Goal: Task Accomplishment & Management: Complete application form

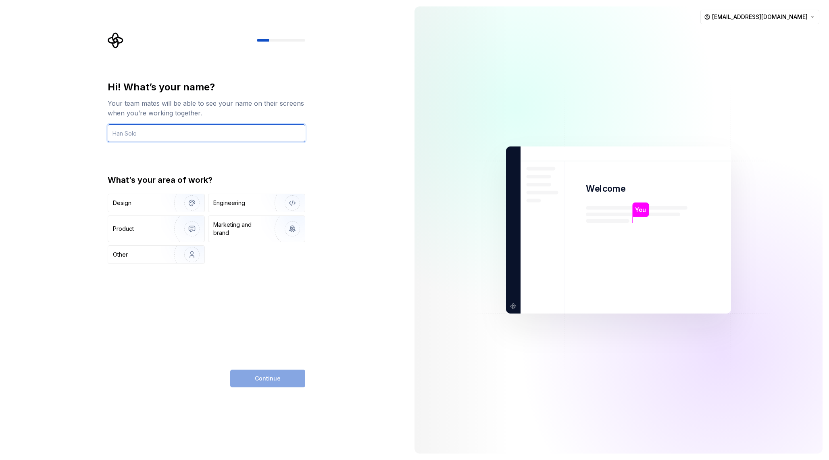
click at [166, 138] on input "text" at bounding box center [207, 133] width 198 height 18
click at [269, 99] on div "Your team mates will be able to see your name on their screens when you’re work…" at bounding box center [207, 107] width 198 height 19
click at [270, 135] on input "text" at bounding box center [207, 133] width 198 height 18
type input "Yandy"
click at [331, 208] on div "Hi! What’s your name? Your team mates will be able to see your name on their sc…" at bounding box center [204, 230] width 408 height 460
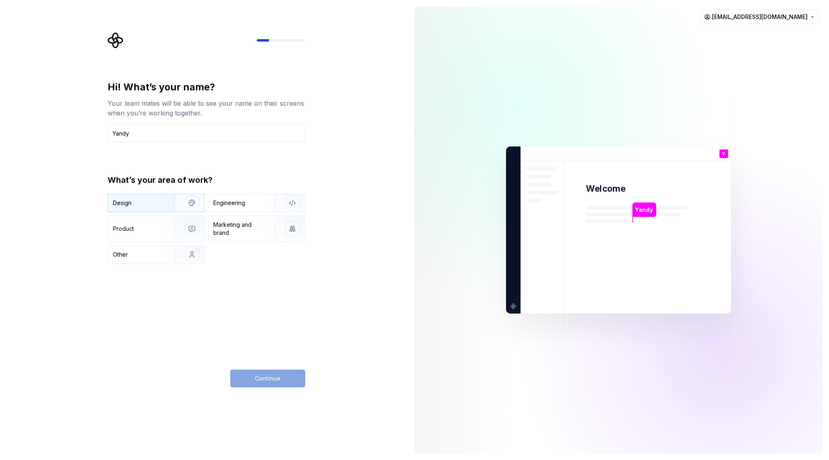
click at [139, 207] on div "Design" at bounding box center [156, 203] width 96 height 18
type button "Design"
click at [265, 385] on button "Continue" at bounding box center [267, 378] width 75 height 18
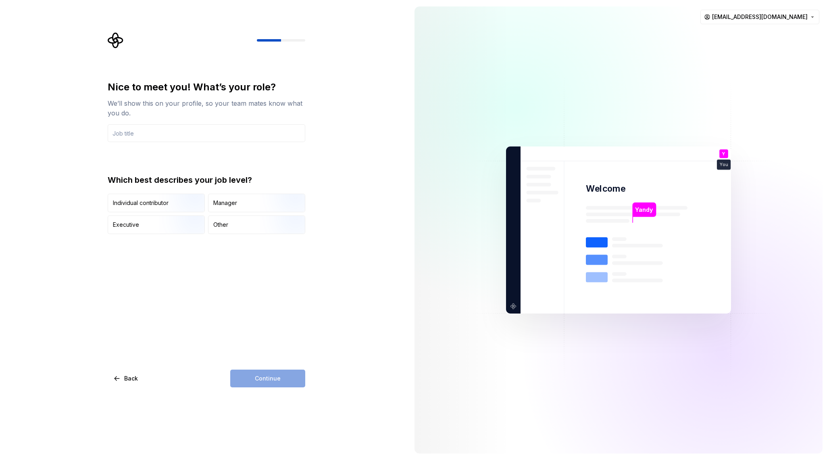
click at [303, 169] on div "Nice to meet you! What’s your role? We’ll show this on your profile, so your te…" at bounding box center [207, 157] width 198 height 153
click at [243, 148] on div "Nice to meet you! What’s your role? We’ll show this on your profile, so your te…" at bounding box center [207, 157] width 198 height 153
click at [240, 136] on input "text" at bounding box center [207, 133] width 198 height 18
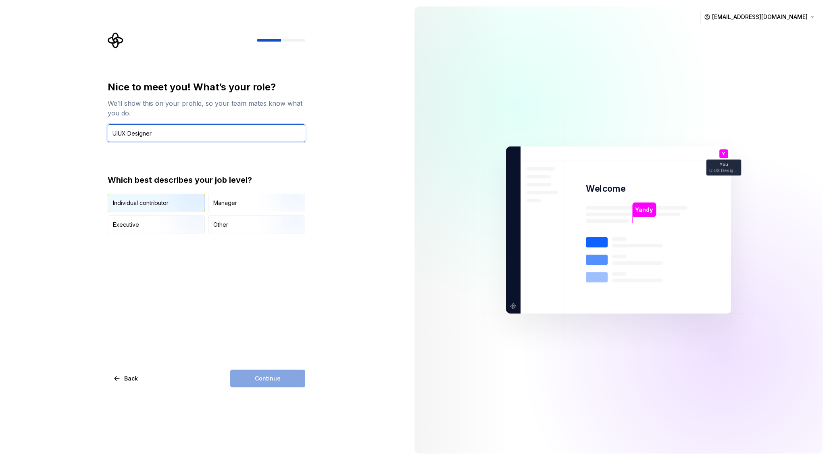
type input "UIUX Designer"
click at [192, 207] on img "button" at bounding box center [185, 213] width 52 height 54
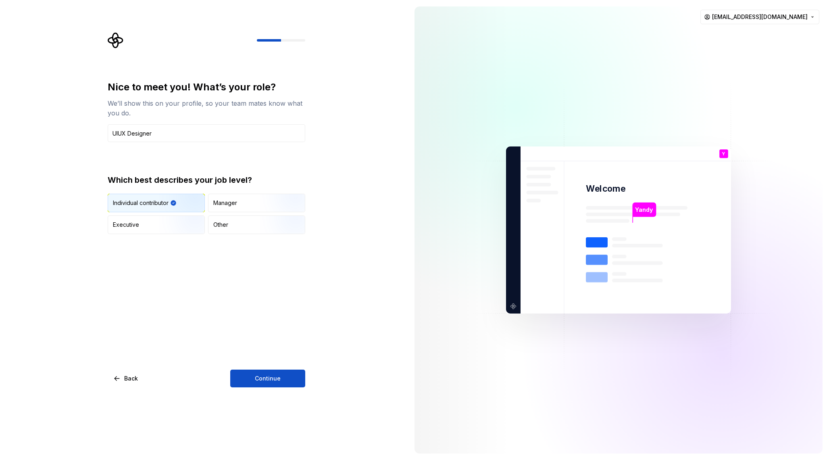
click at [227, 303] on div "Nice to meet you! What’s your role? We’ll show this on your profile, so your te…" at bounding box center [207, 234] width 198 height 306
click at [271, 384] on button "Continue" at bounding box center [267, 378] width 75 height 18
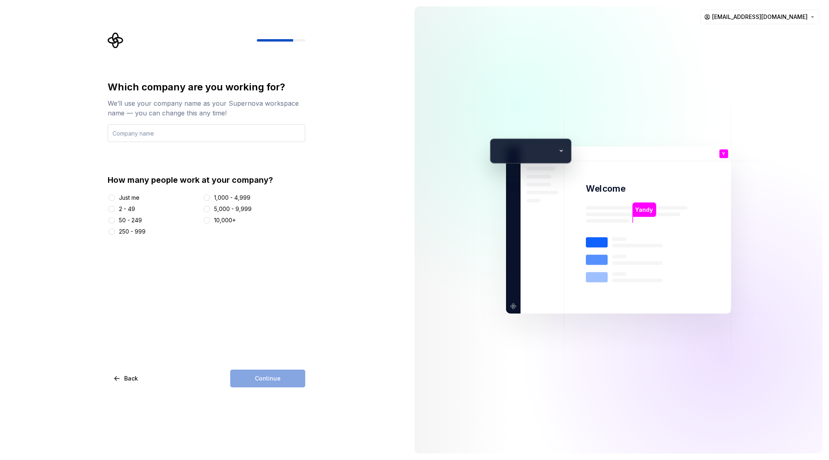
click at [188, 131] on input "text" at bounding box center [207, 133] width 198 height 18
click at [268, 268] on div "Which company are you working for? We’ll use your company name as your Supernov…" at bounding box center [207, 234] width 198 height 306
click at [212, 130] on input "text" at bounding box center [207, 133] width 198 height 18
type input "Smooooth"
click at [125, 206] on div "2 - 49" at bounding box center [127, 209] width 16 height 8
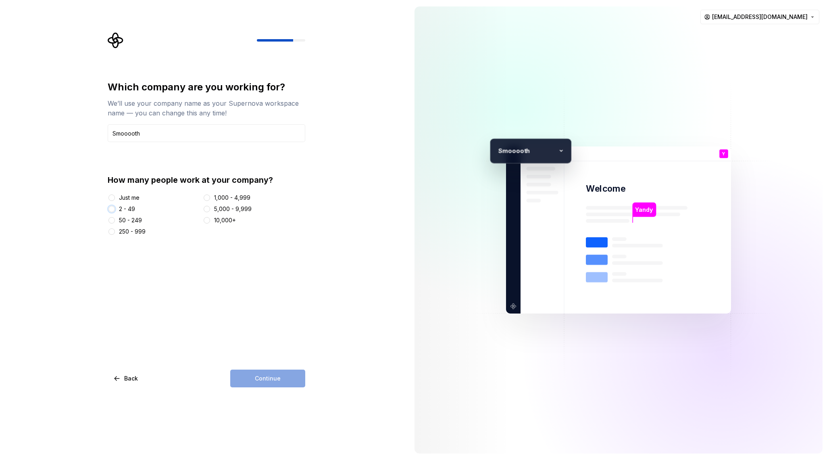
click at [115, 206] on button "2 - 49" at bounding box center [111, 209] width 6 height 6
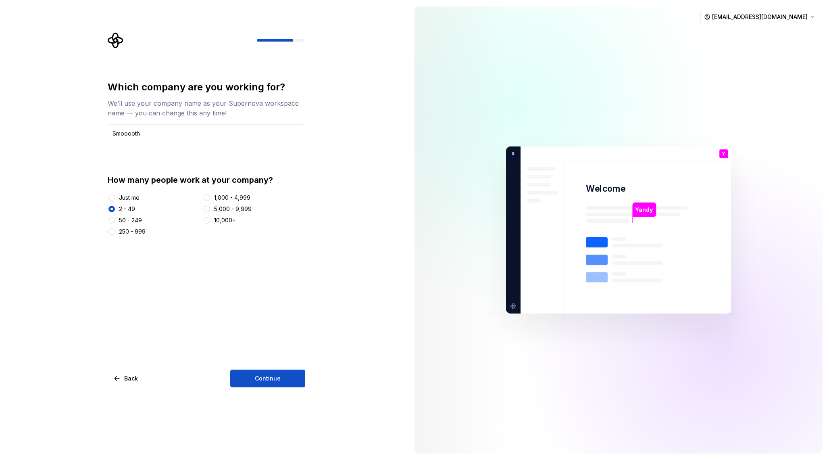
click at [258, 294] on div "Which company are you working for? We’ll use your company name as your Supernov…" at bounding box center [207, 234] width 198 height 306
click at [283, 383] on button "Continue" at bounding box center [267, 378] width 75 height 18
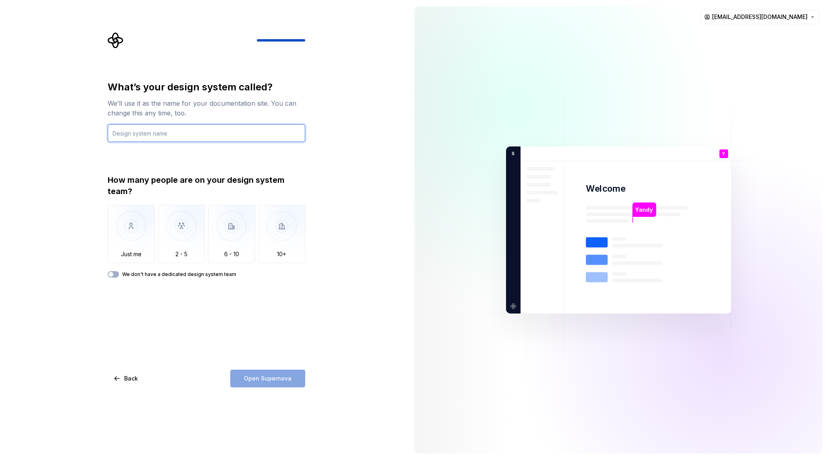
click at [187, 128] on input "text" at bounding box center [207, 133] width 198 height 18
click at [198, 96] on div "What’s your design system called? We’ll use it as the name for your documentati…" at bounding box center [207, 99] width 198 height 37
click at [197, 105] on div "We’ll use it as the name for your documentation site. You can change this any t…" at bounding box center [207, 107] width 198 height 19
click at [328, 120] on div "What’s your design system called? We’ll use it as the name for your documentati…" at bounding box center [204, 230] width 408 height 460
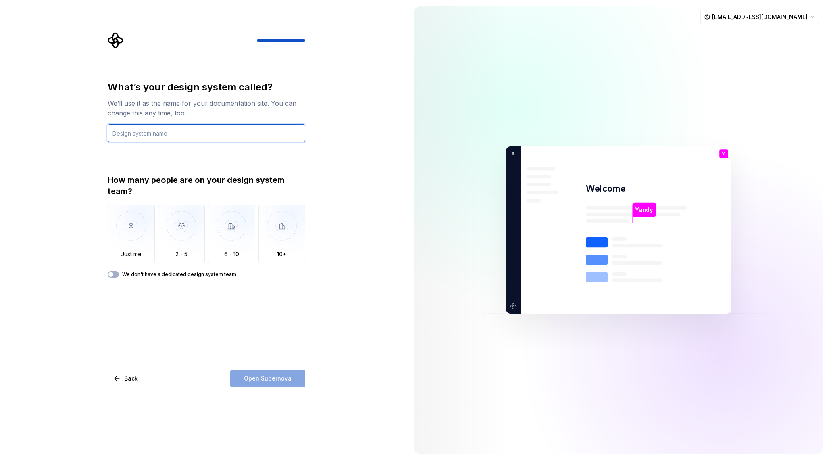
click at [256, 132] on input "text" at bounding box center [207, 133] width 198 height 18
type input "Smoooth"
click at [209, 314] on div "What’s your design system called? We’ll use it as the name for your documentati…" at bounding box center [207, 234] width 198 height 306
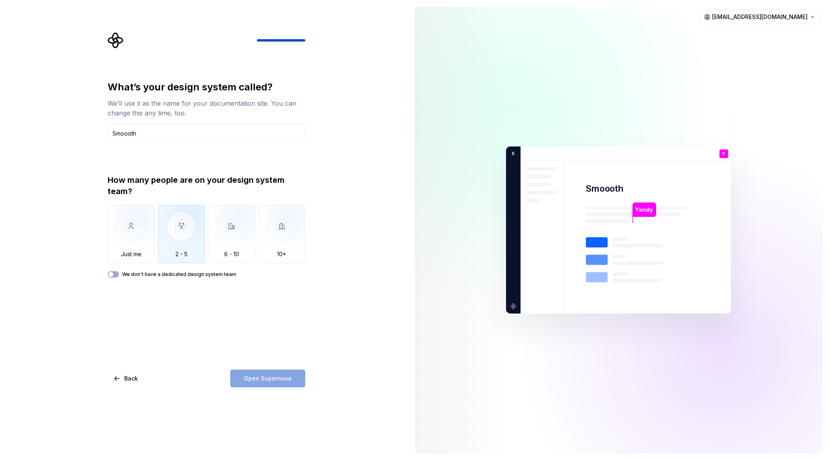
click at [173, 240] on img "button" at bounding box center [181, 232] width 47 height 54
click at [374, 341] on div "What’s your design system called? We’ll use it as the name for your documentati…" at bounding box center [204, 230] width 408 height 460
click at [264, 314] on div "What’s your design system called? We’ll use it as the name for your documentati…" at bounding box center [207, 234] width 198 height 306
click at [271, 376] on span "Open Supernova" at bounding box center [268, 378] width 48 height 8
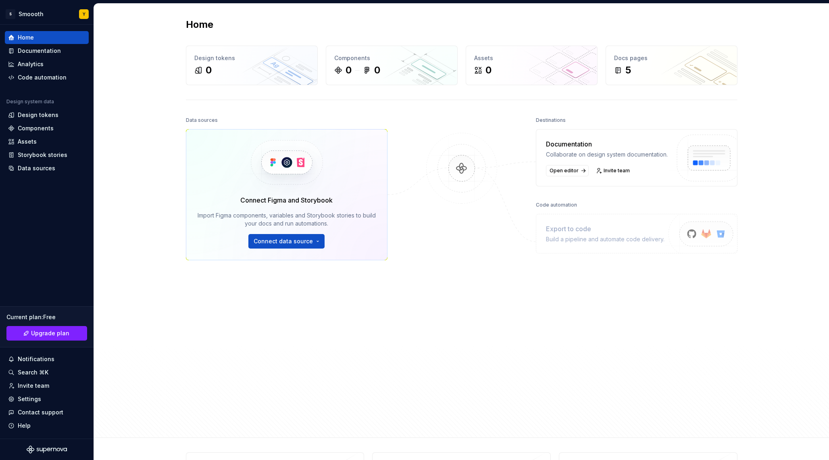
scroll to position [46, 0]
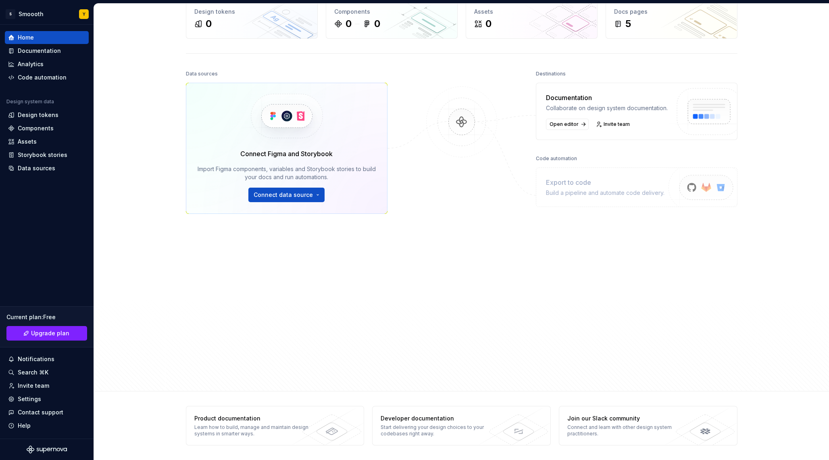
click at [462, 237] on div at bounding box center [461, 206] width 81 height 276
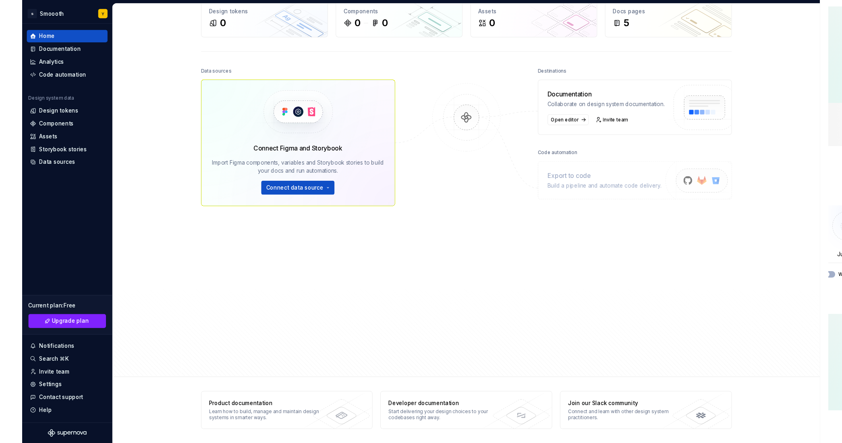
scroll to position [0, 0]
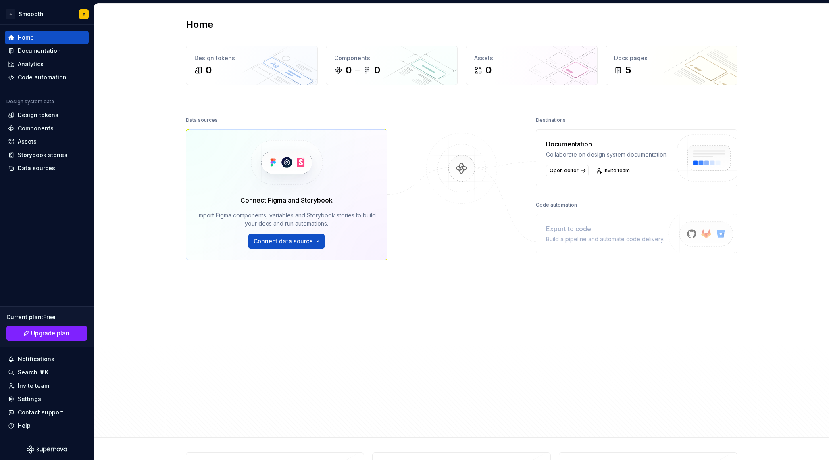
click at [575, 318] on div "Destinations Documentation Collaborate on design system documentation. Open edi…" at bounding box center [637, 252] width 202 height 276
click at [532, 301] on div "Data sources Connect Figma and Storybook Import Figma components, variables and…" at bounding box center [461, 268] width 551 height 308
click at [57, 53] on div "Documentation" at bounding box center [39, 51] width 43 height 8
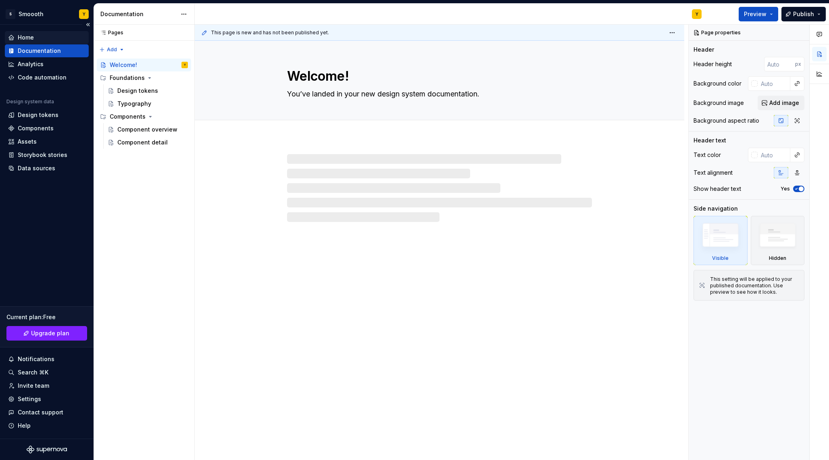
click at [56, 40] on div "Home" at bounding box center [46, 37] width 77 height 8
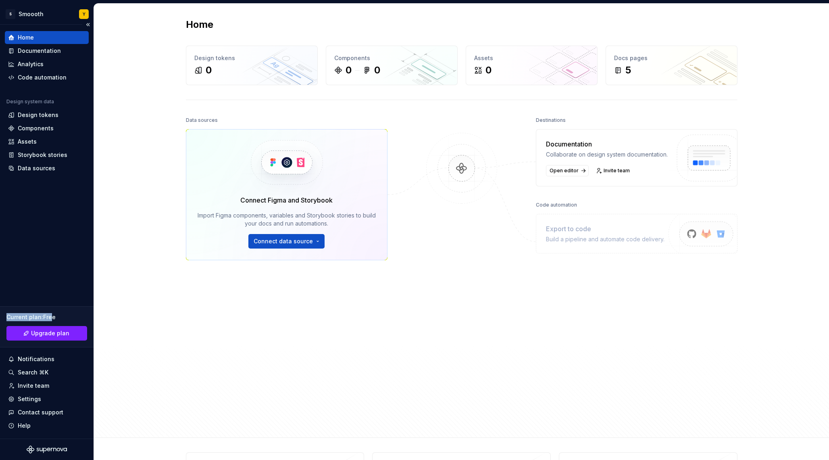
drag, startPoint x: 6, startPoint y: 315, endPoint x: 53, endPoint y: 320, distance: 47.4
click at [53, 320] on div "Current plan : Free" at bounding box center [46, 317] width 81 height 8
click at [211, 325] on div "Data sources Connect Figma and Storybook Import Figma components, variables and…" at bounding box center [287, 252] width 202 height 276
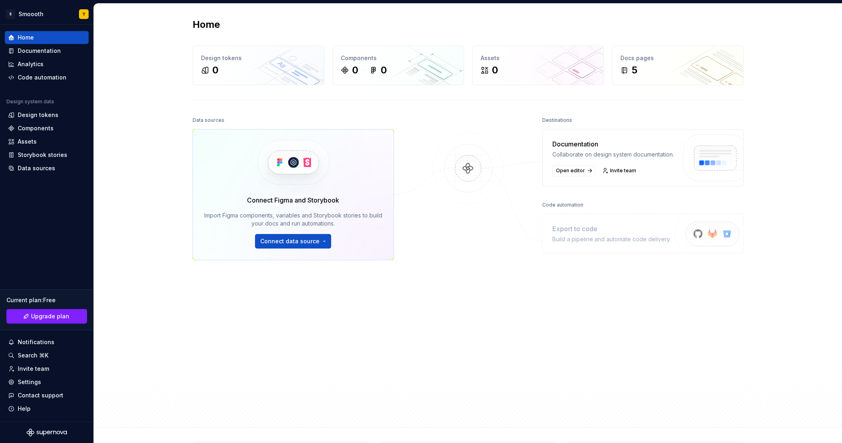
click at [727, 340] on div "Destinations Documentation Collaborate on design system documentation. Open edi…" at bounding box center [644, 247] width 202 height 266
click at [52, 52] on div "Documentation" at bounding box center [39, 51] width 43 height 8
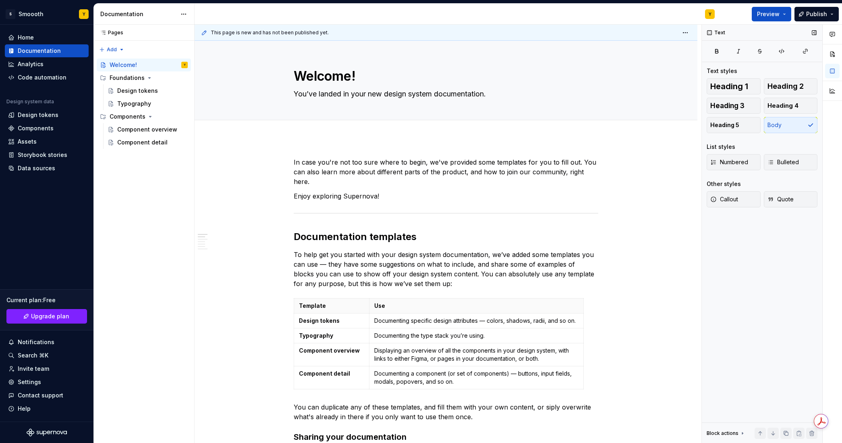
click at [715, 282] on div "Text Text styles Heading 1 Heading 2 Heading 3 Heading 4 Heading 5 Body List st…" at bounding box center [762, 234] width 121 height 418
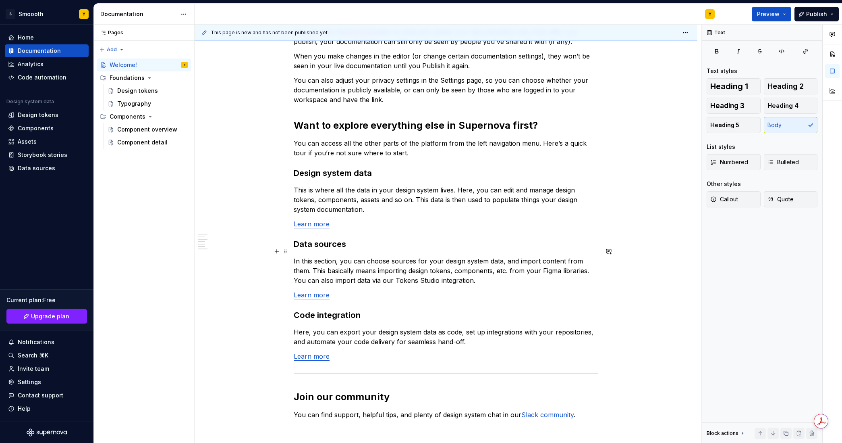
scroll to position [466, 0]
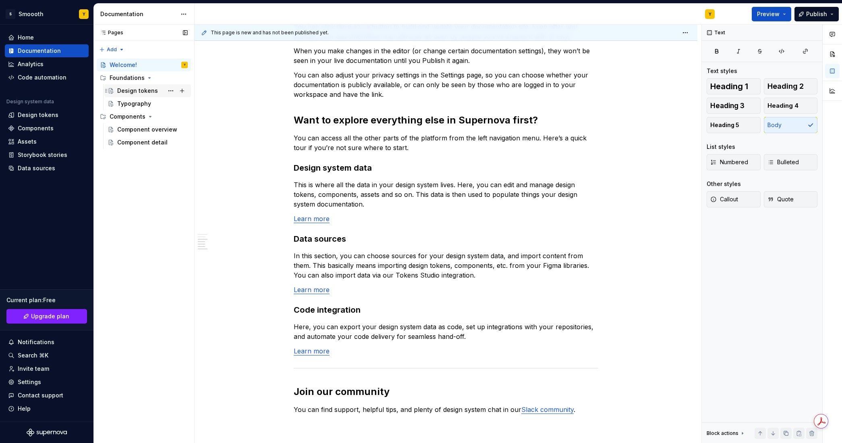
click at [128, 95] on div "Design tokens" at bounding box center [152, 90] width 71 height 11
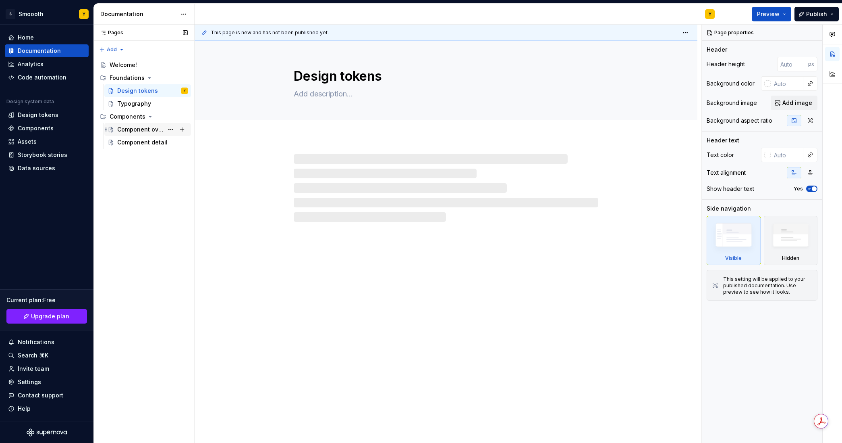
click at [147, 129] on div "Component overview" at bounding box center [140, 129] width 46 height 8
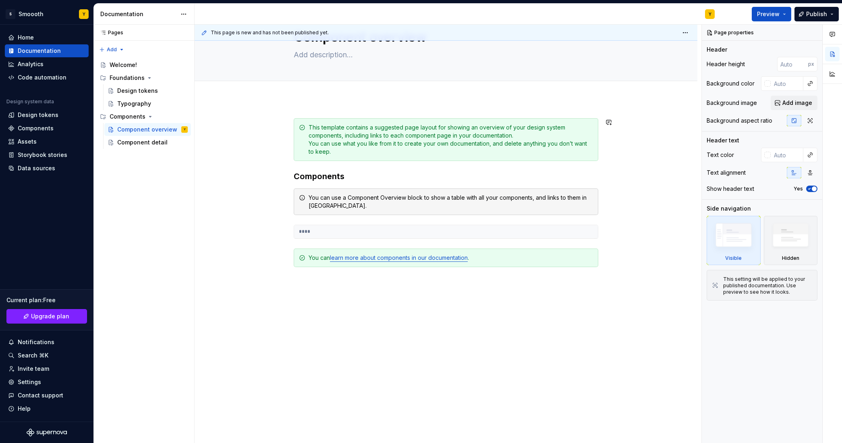
scroll to position [44, 0]
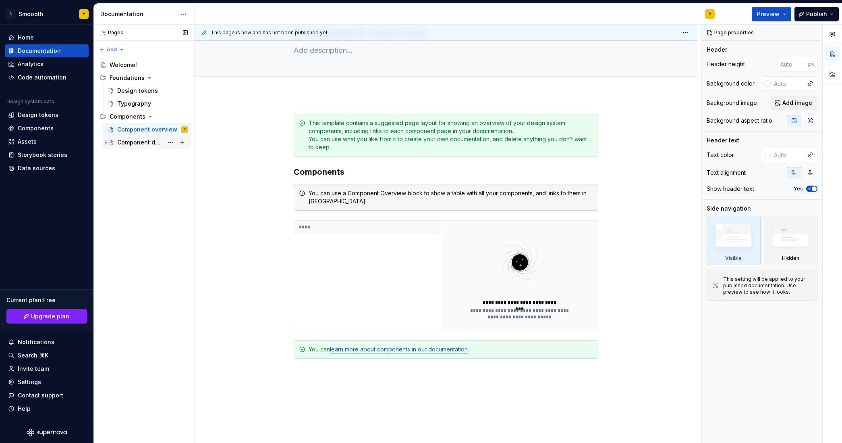
click at [150, 138] on div "Component detail" at bounding box center [140, 142] width 46 height 8
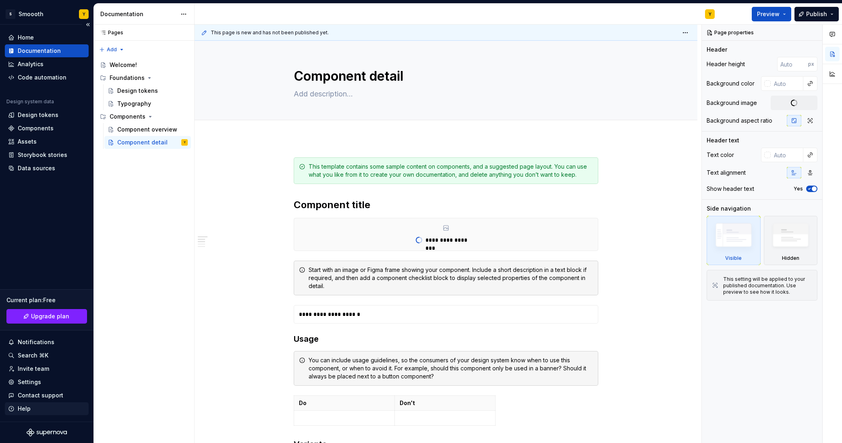
click at [21, 405] on div "Help" at bounding box center [24, 408] width 13 height 8
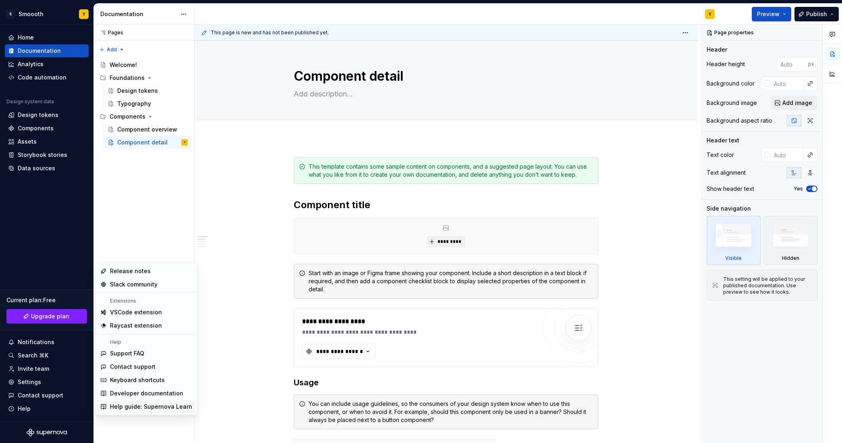
click at [154, 406] on div "Help guide: Supernova Learn" at bounding box center [151, 406] width 82 height 8
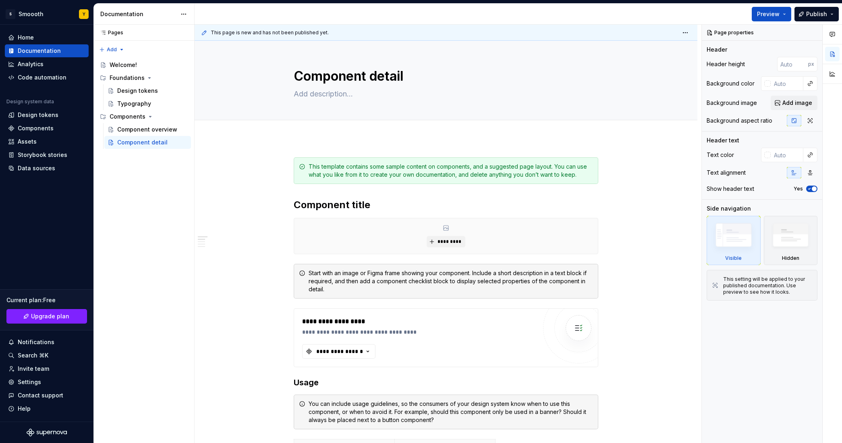
type textarea "*"
